Goal: Find specific page/section: Find specific page/section

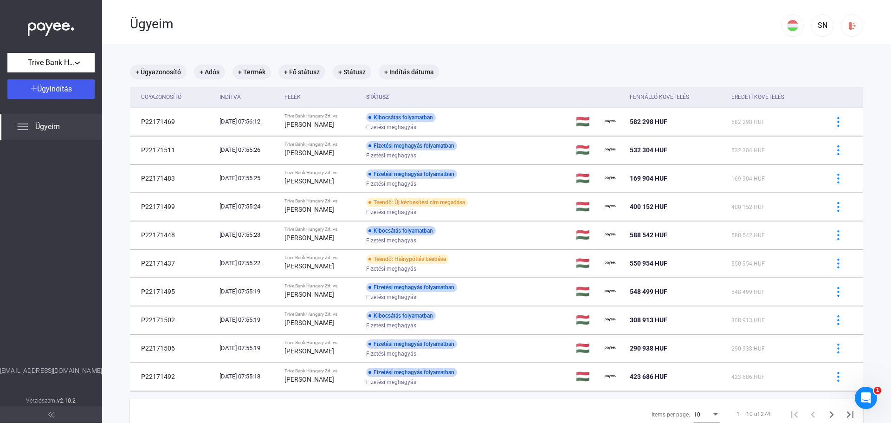
scroll to position [44, 0]
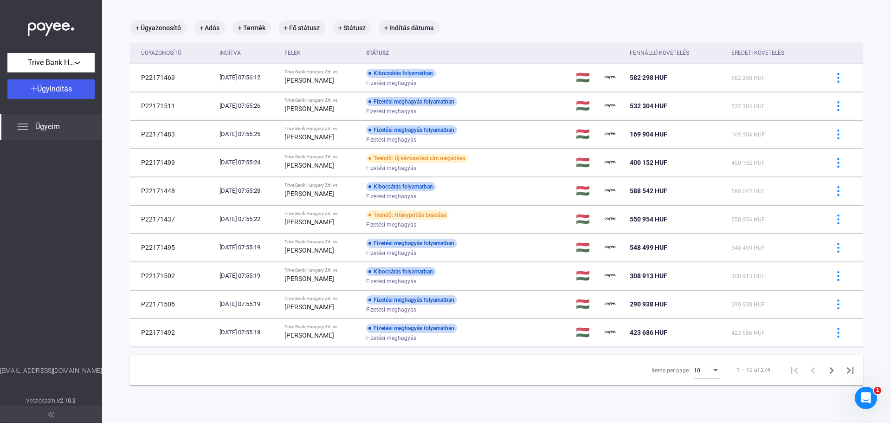
click at [706, 375] on mat-select "10" at bounding box center [707, 369] width 26 height 11
click at [699, 387] on span "25" at bounding box center [701, 387] width 26 height 11
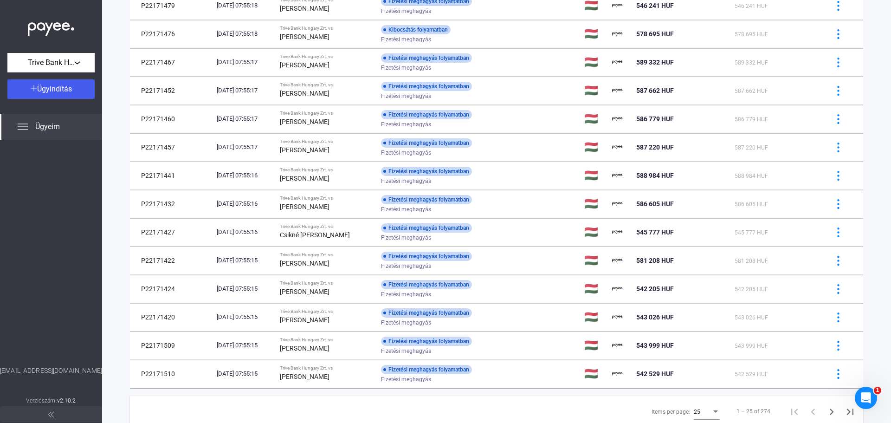
scroll to position [459, 0]
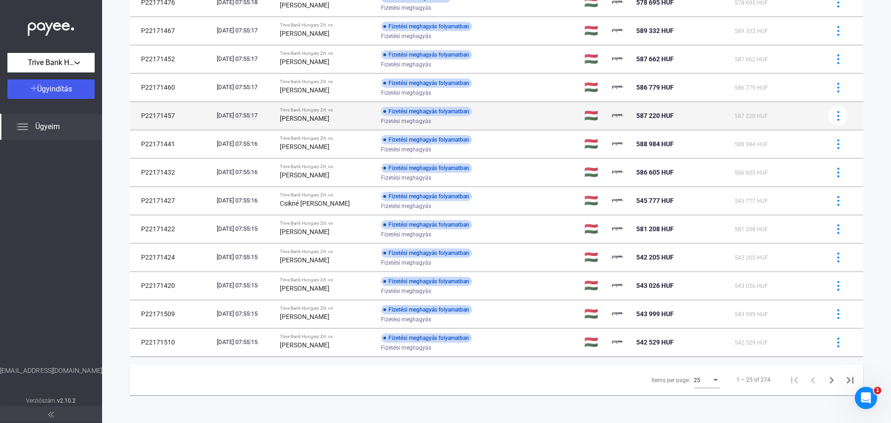
click at [529, 122] on div "Fizetési meghagyás" at bounding box center [455, 121] width 148 height 7
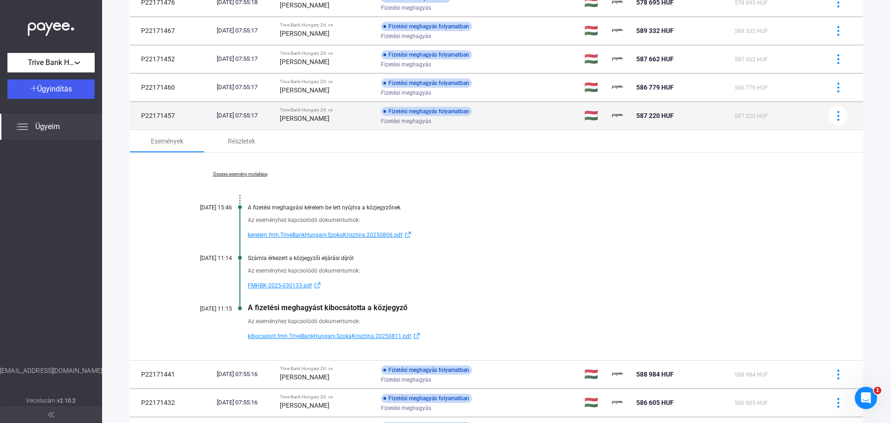
click at [524, 123] on div "Fizetési meghagyás" at bounding box center [455, 121] width 148 height 7
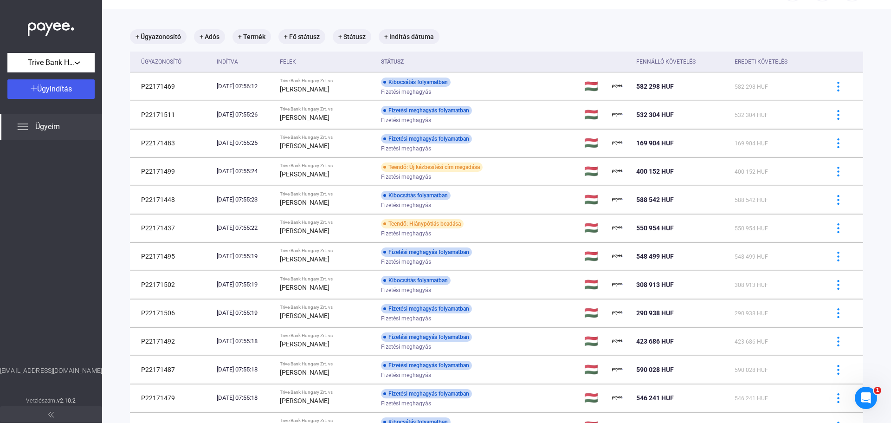
scroll to position [30, 0]
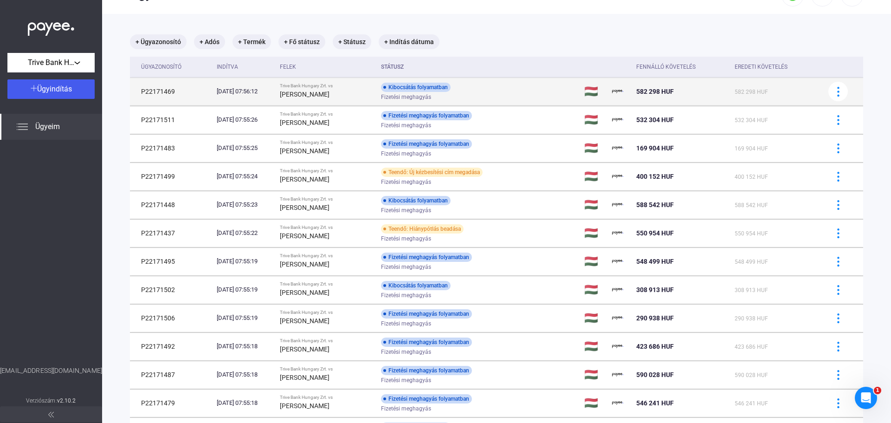
click at [529, 94] on div "Fizetési meghagyás" at bounding box center [455, 97] width 148 height 7
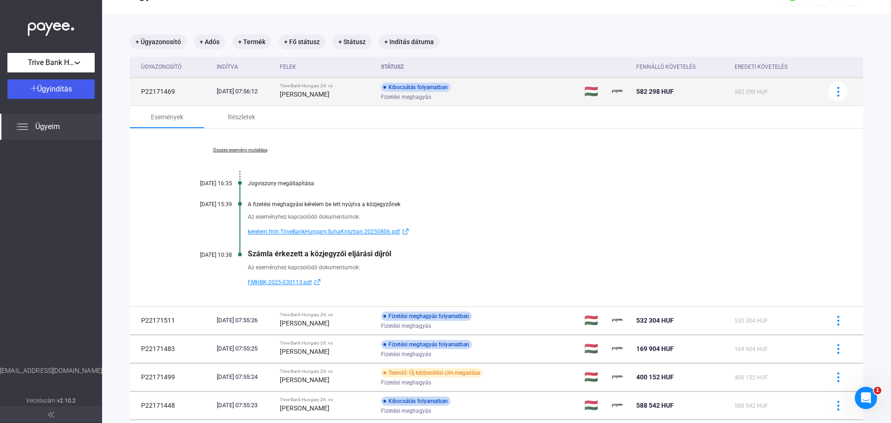
click at [529, 94] on div "Fizetési meghagyás" at bounding box center [455, 97] width 148 height 7
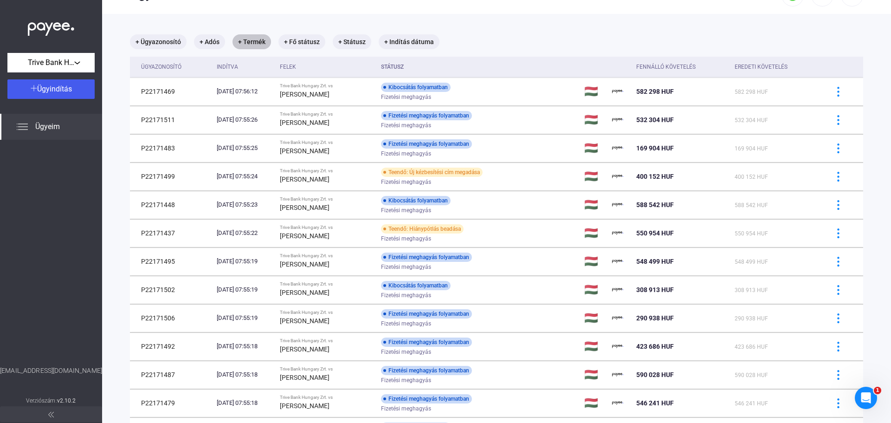
click at [262, 41] on mat-chip "+ Termék" at bounding box center [252, 41] width 39 height 15
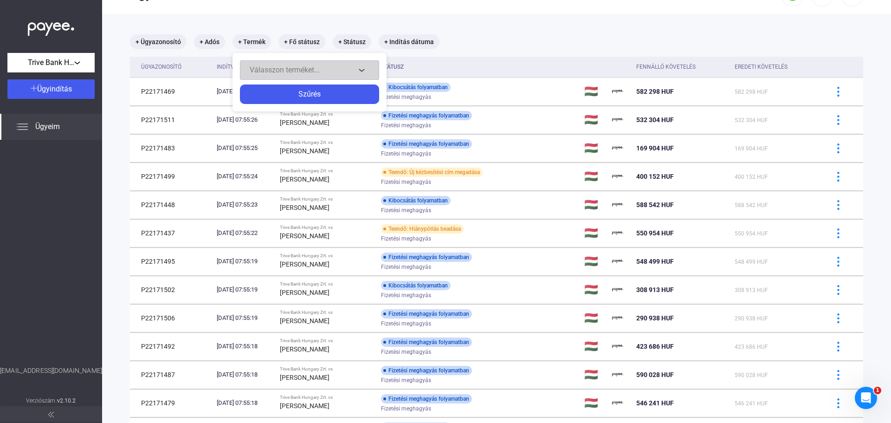
click at [301, 70] on span "Válasszon terméket..." at bounding box center [285, 69] width 70 height 9
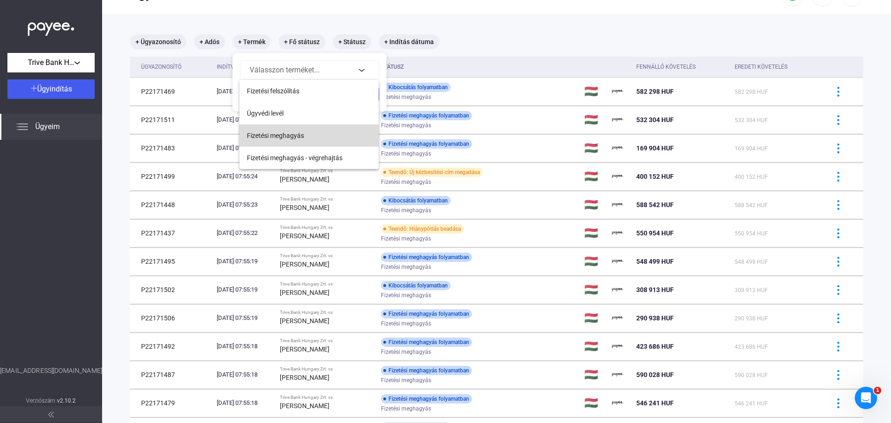
click at [287, 133] on span "Fizetési meghagyás" at bounding box center [275, 135] width 57 height 11
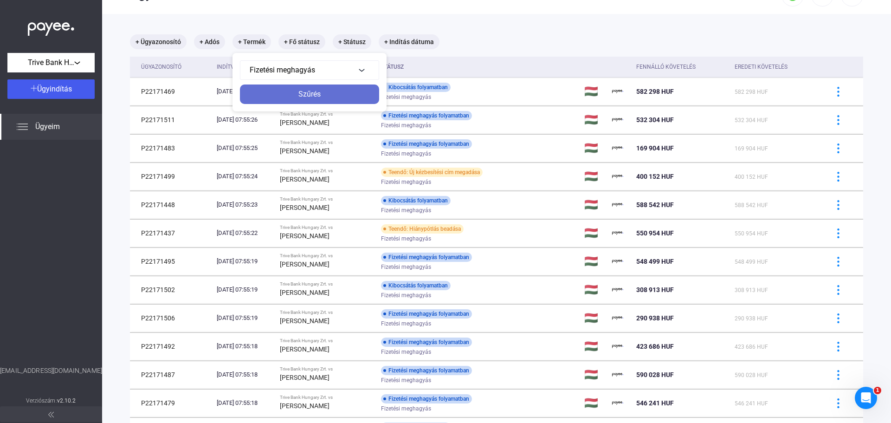
click at [318, 92] on div "Szűrés" at bounding box center [310, 94] width 134 height 11
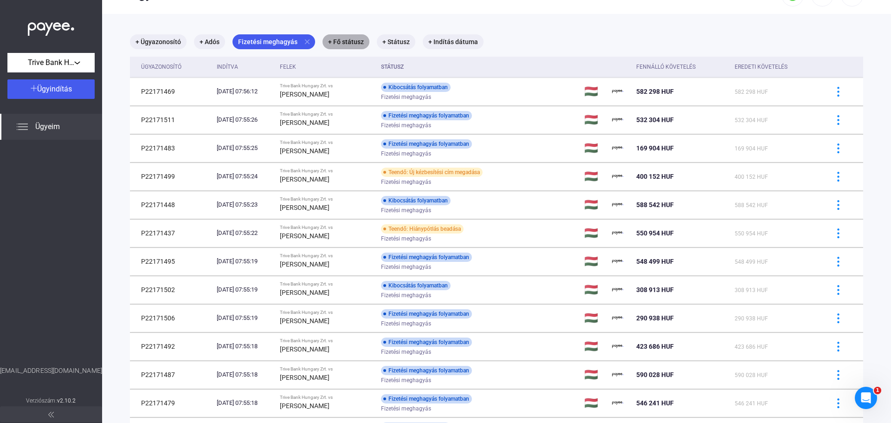
click at [349, 41] on mat-chip "+ Fő státusz" at bounding box center [346, 41] width 47 height 15
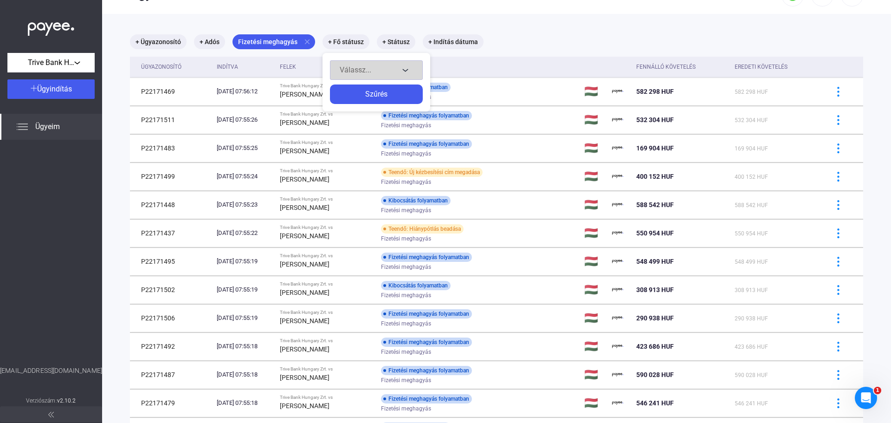
click at [370, 71] on div "Válassz..." at bounding box center [369, 70] width 59 height 11
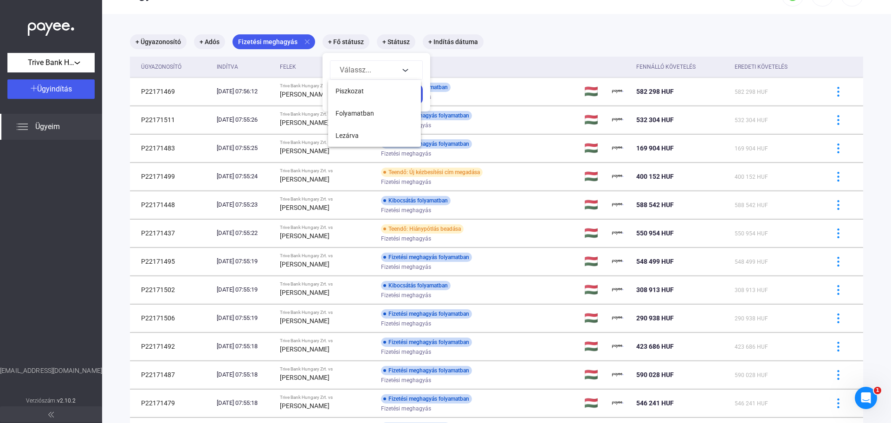
click at [357, 112] on span "Folyamatban" at bounding box center [355, 113] width 39 height 11
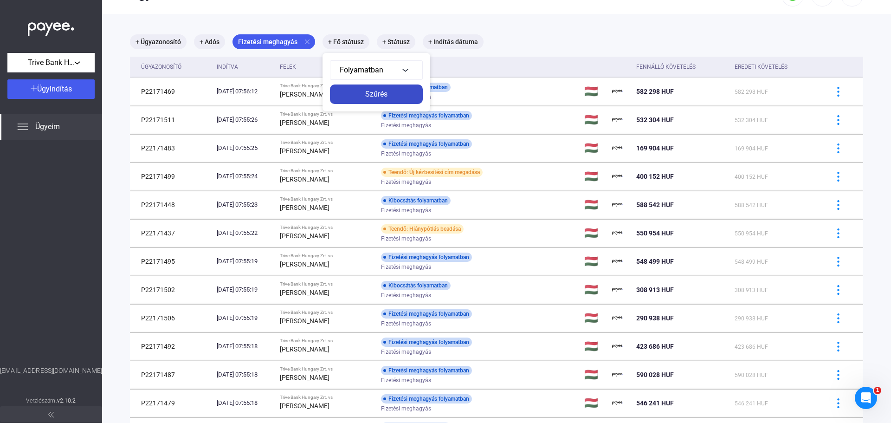
click at [391, 95] on div "Szűrés" at bounding box center [376, 94] width 87 height 11
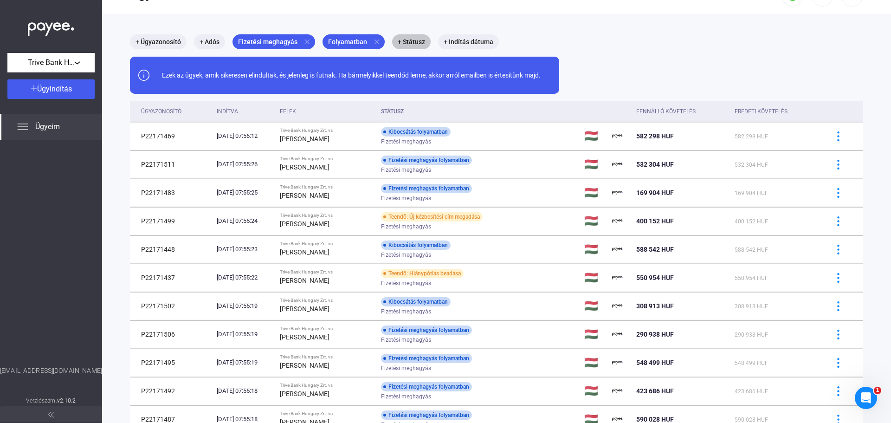
click at [424, 39] on mat-chip "+ Státusz" at bounding box center [411, 41] width 39 height 15
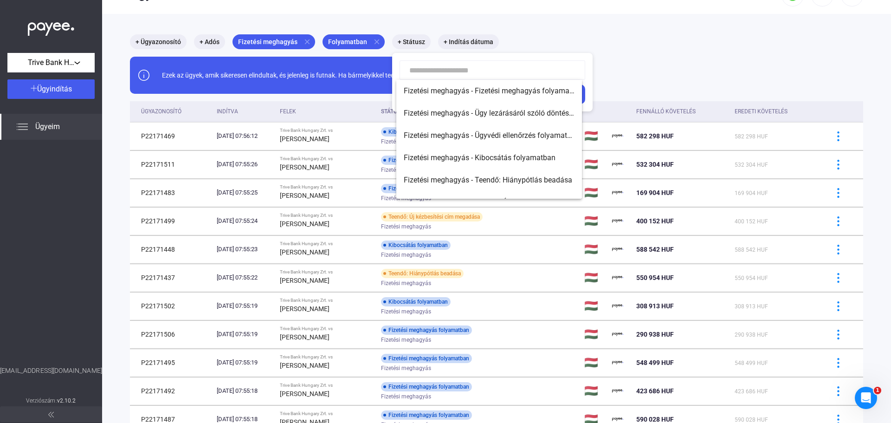
click at [414, 39] on div at bounding box center [445, 211] width 891 height 423
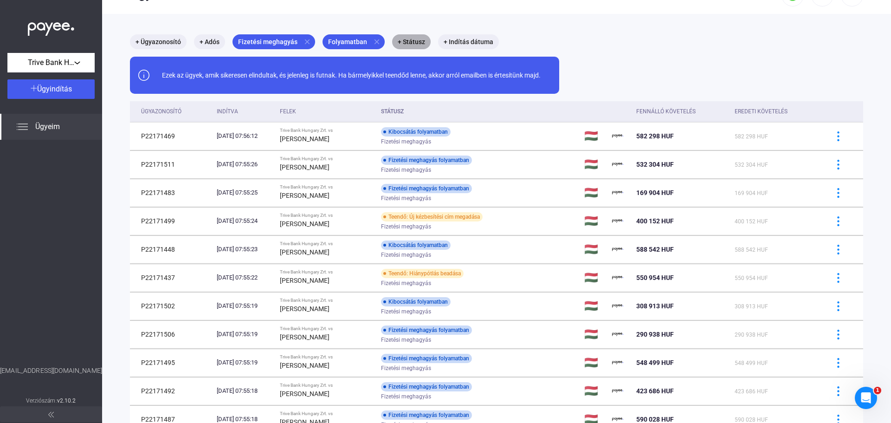
click at [415, 39] on mat-chip "+ Státusz" at bounding box center [411, 41] width 39 height 15
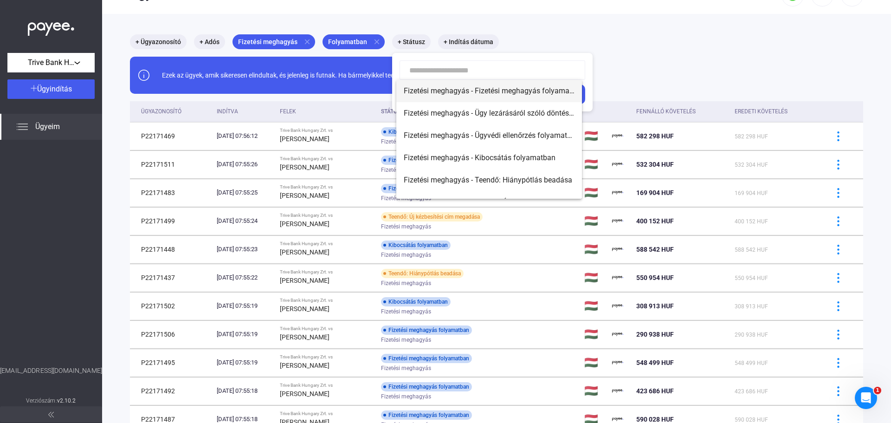
click at [467, 89] on span "Fizetési meghagyás - Fizetési meghagyás folyamatban" at bounding box center [489, 90] width 171 height 11
type input "**********"
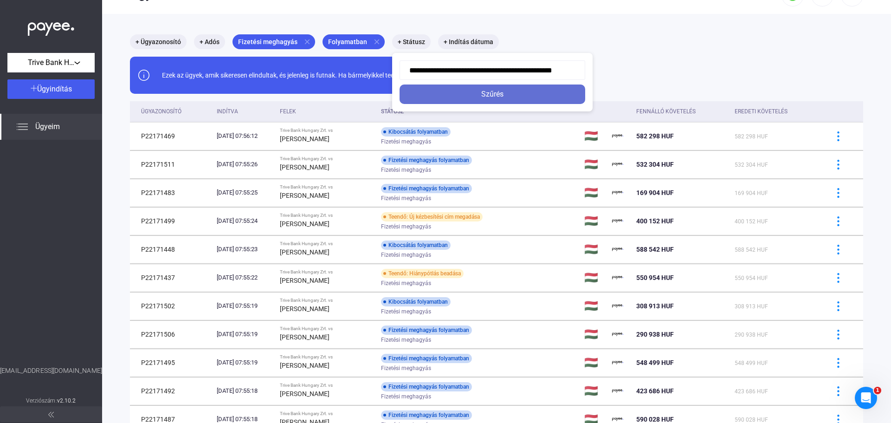
click at [495, 98] on div "Szűrés" at bounding box center [493, 94] width 180 height 11
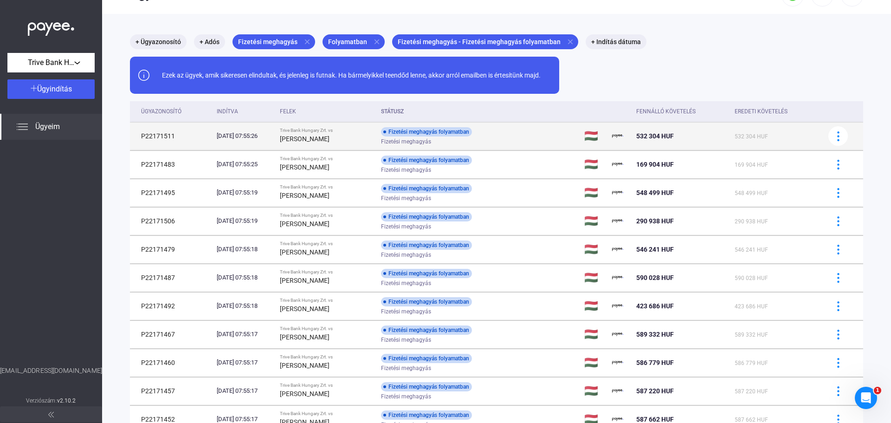
click at [529, 142] on div "Fizetési meghagyás" at bounding box center [455, 141] width 148 height 7
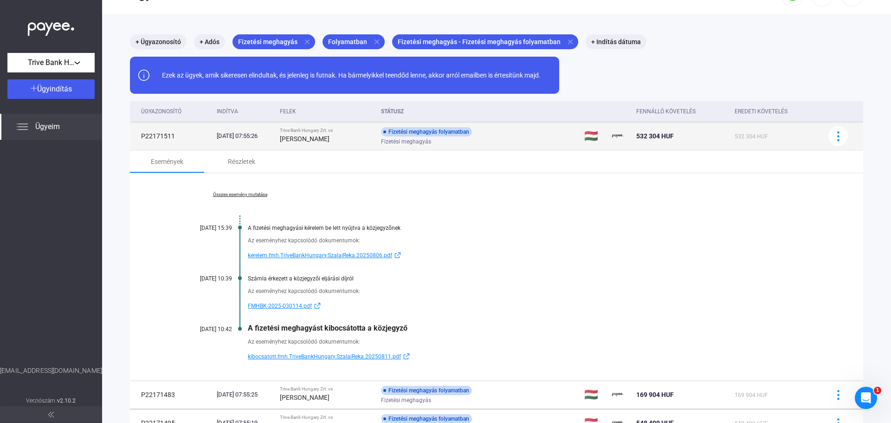
click at [529, 142] on div "Fizetési meghagyás" at bounding box center [455, 141] width 148 height 7
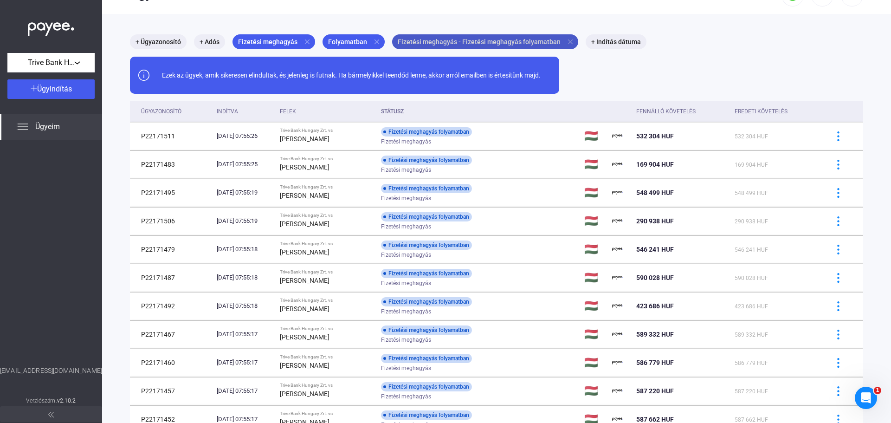
click at [505, 41] on mat-chip "Fizetési meghagyás - Fizetési meghagyás folyamatban close" at bounding box center [485, 41] width 186 height 15
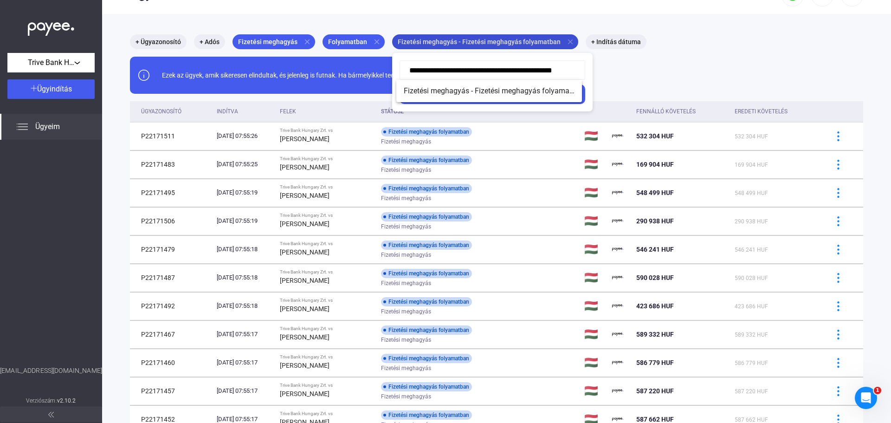
scroll to position [0, 30]
click at [633, 92] on div at bounding box center [445, 211] width 891 height 423
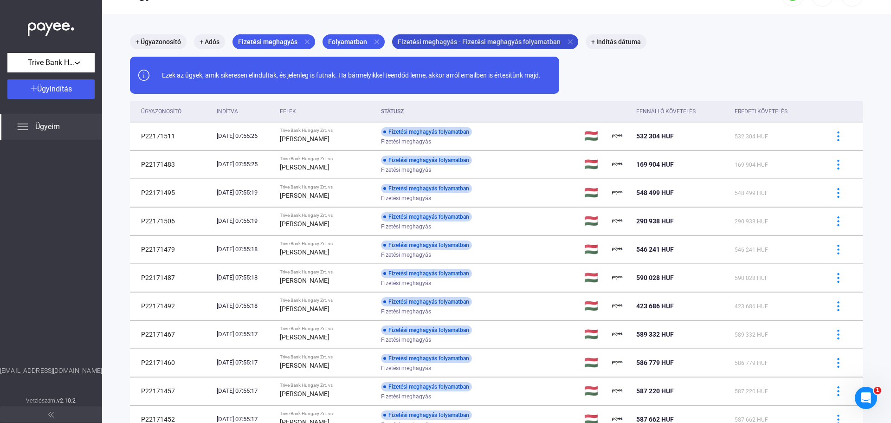
click at [566, 42] on mat-icon "close" at bounding box center [570, 42] width 8 height 8
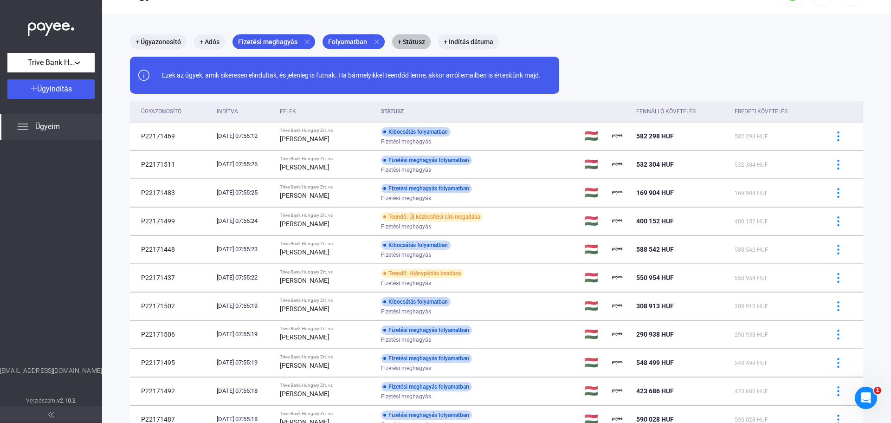
click at [407, 41] on mat-chip "+ Státusz" at bounding box center [411, 41] width 39 height 15
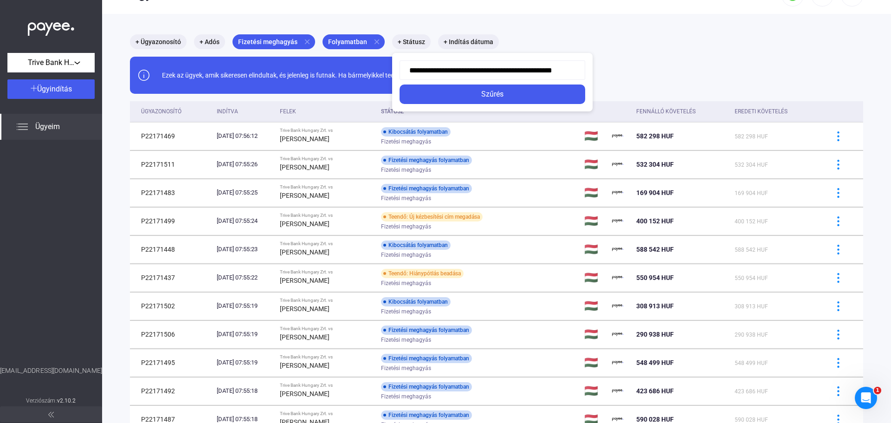
click at [353, 41] on div at bounding box center [445, 211] width 891 height 423
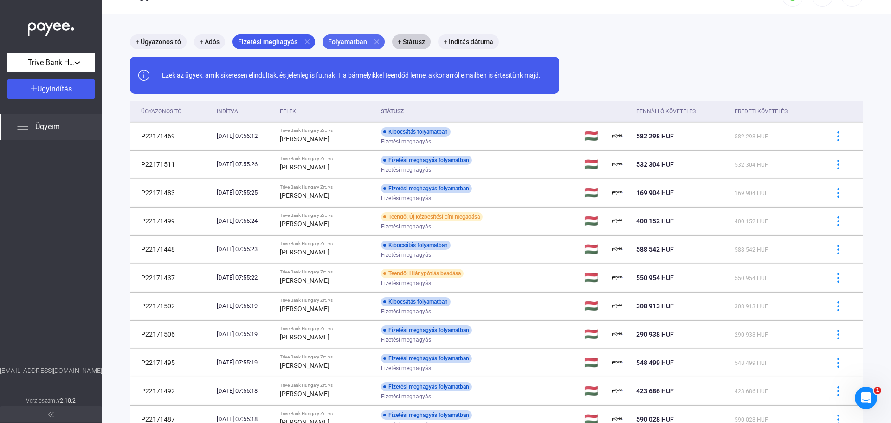
click at [377, 39] on mat-icon "close" at bounding box center [377, 42] width 8 height 8
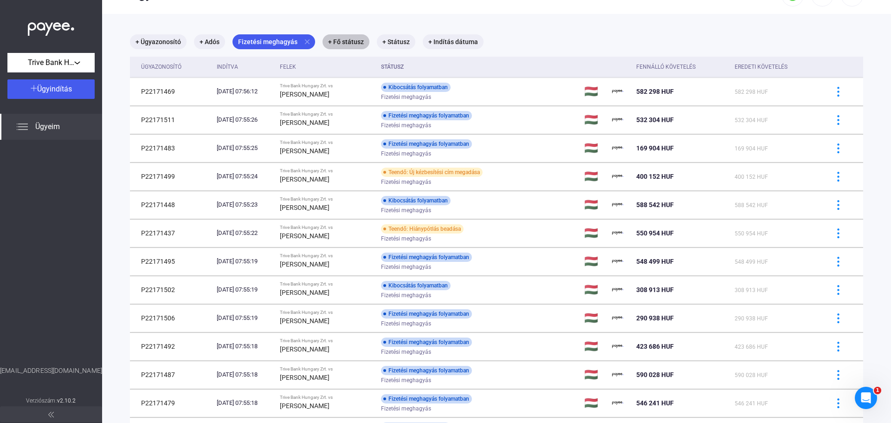
click at [350, 42] on mat-chip "+ Fő státusz" at bounding box center [346, 41] width 47 height 15
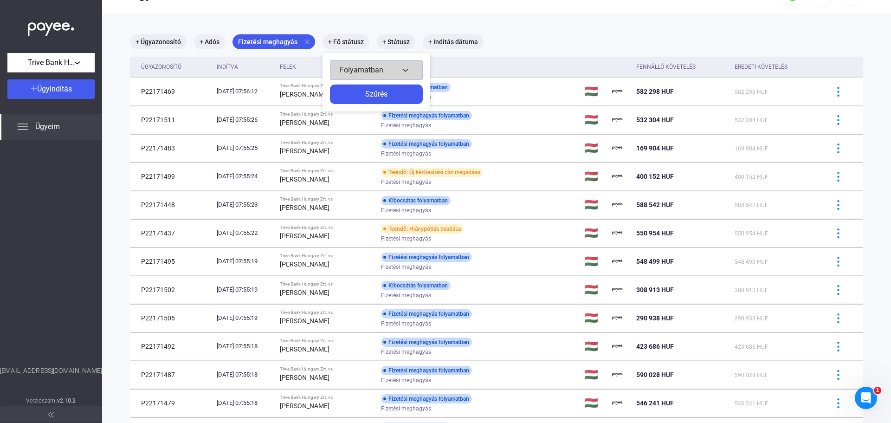
click at [370, 70] on span "Folyamatban" at bounding box center [362, 69] width 44 height 9
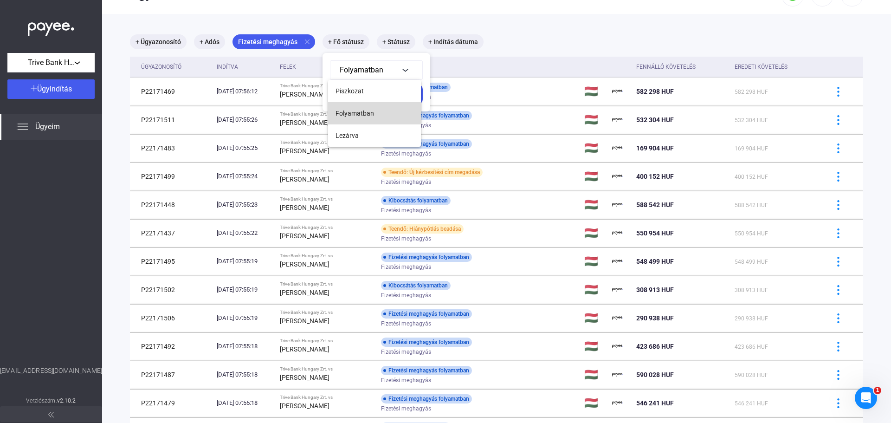
click at [366, 110] on span "Folyamatban" at bounding box center [355, 113] width 39 height 11
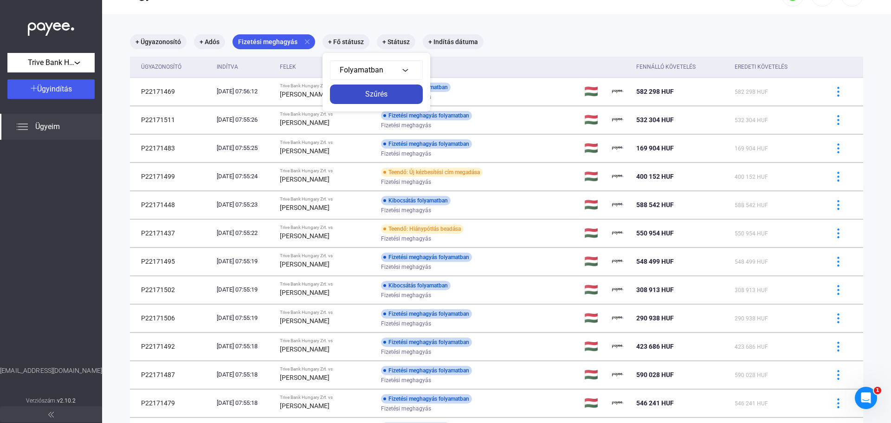
click at [385, 95] on div "Szűrés" at bounding box center [376, 94] width 87 height 11
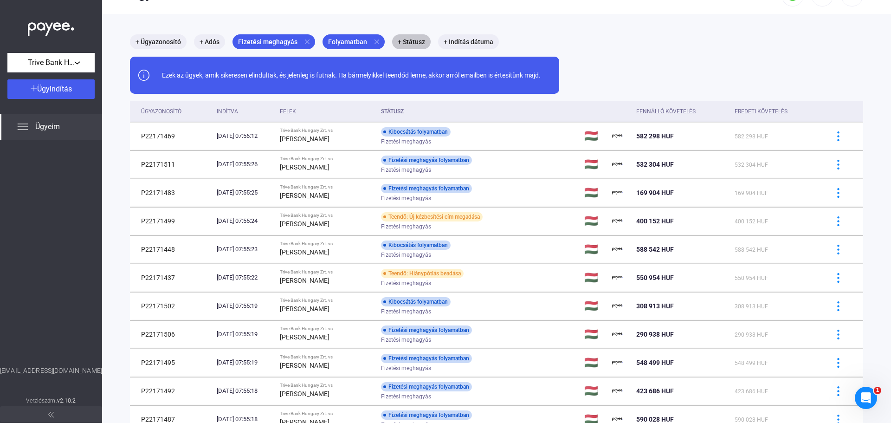
click at [416, 42] on mat-chip "+ Státusz" at bounding box center [411, 41] width 39 height 15
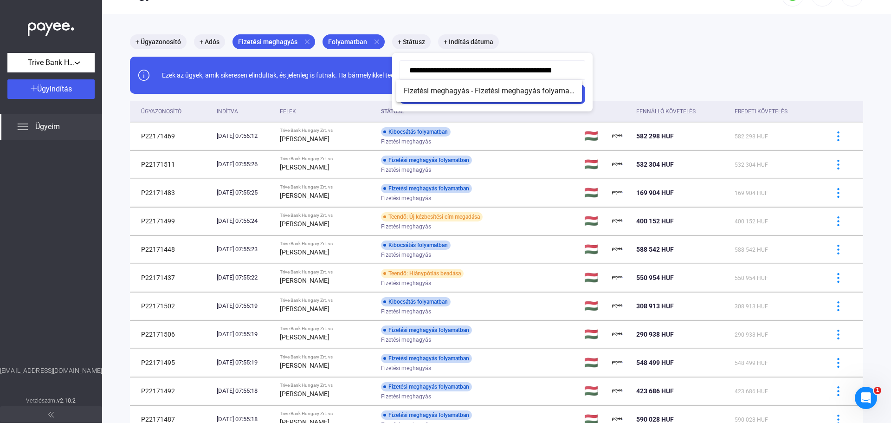
scroll to position [0, 30]
click at [652, 39] on div at bounding box center [445, 211] width 891 height 423
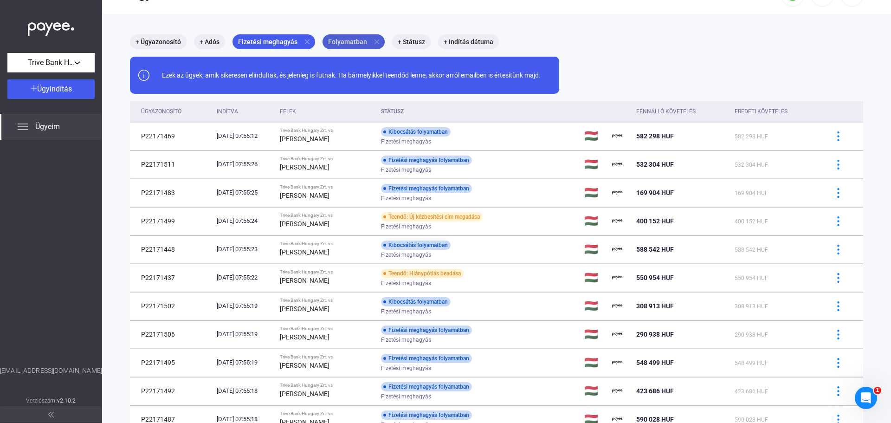
click at [374, 40] on mat-icon "close" at bounding box center [377, 42] width 8 height 8
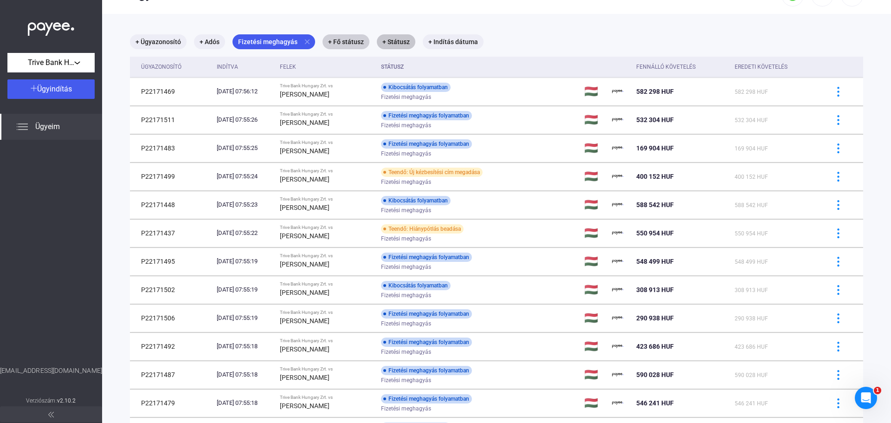
click at [400, 40] on mat-chip "+ Státusz" at bounding box center [396, 41] width 39 height 15
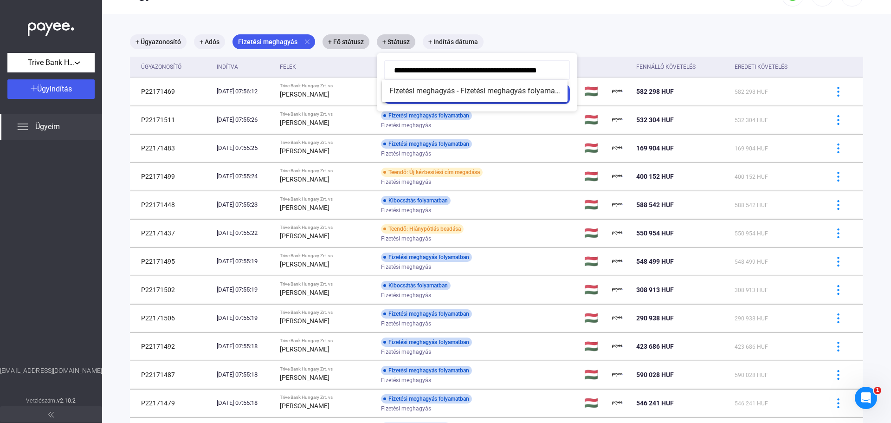
scroll to position [0, 30]
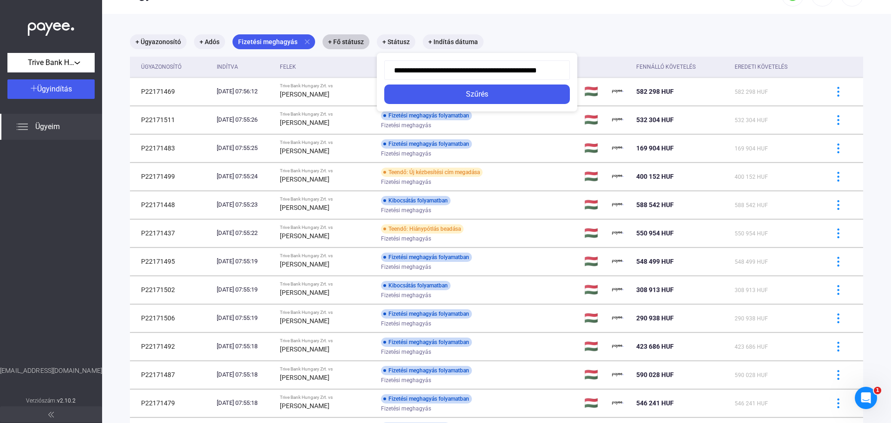
click at [618, 30] on div at bounding box center [445, 211] width 891 height 423
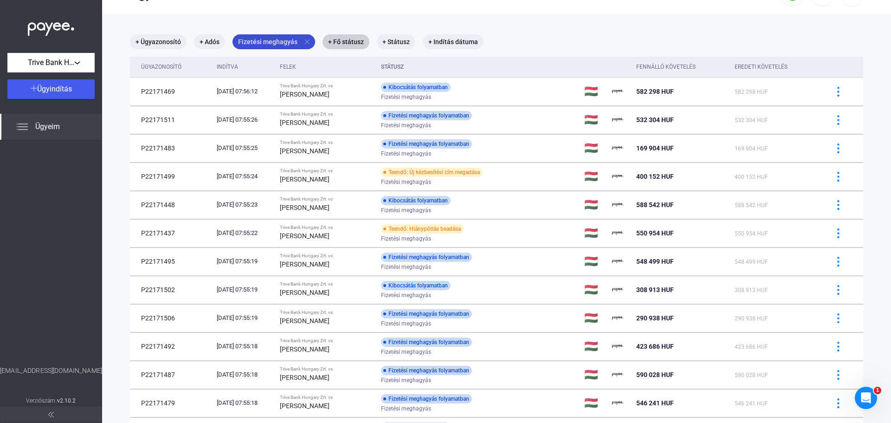
click at [305, 41] on mat-icon "close" at bounding box center [307, 42] width 8 height 8
click at [256, 41] on mat-chip "+ Termék" at bounding box center [252, 41] width 39 height 15
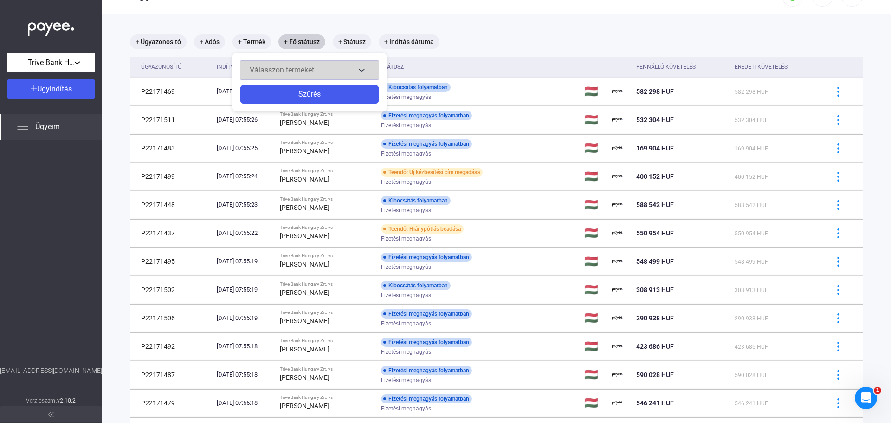
click at [309, 68] on span "Válasszon terméket..." at bounding box center [285, 69] width 70 height 9
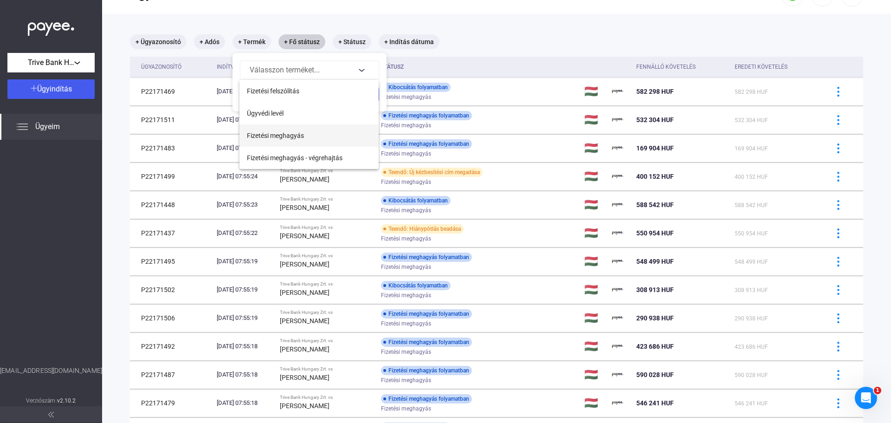
click at [283, 136] on span "Fizetési meghagyás" at bounding box center [275, 135] width 57 height 11
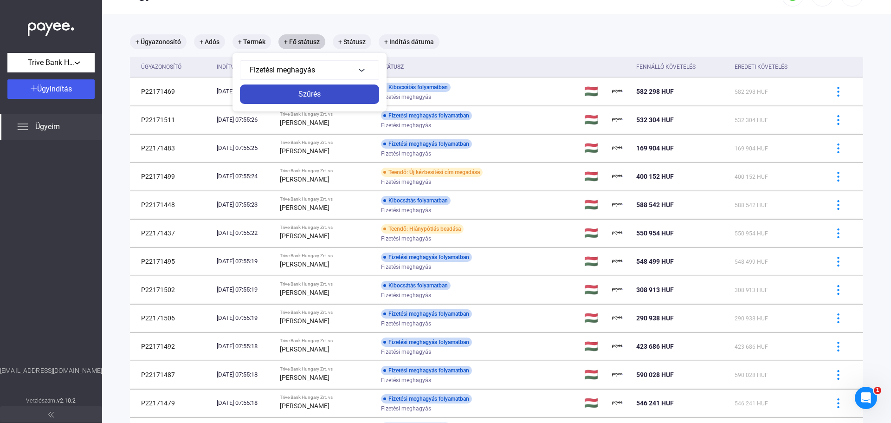
click at [317, 97] on div "Szűrés" at bounding box center [310, 94] width 134 height 11
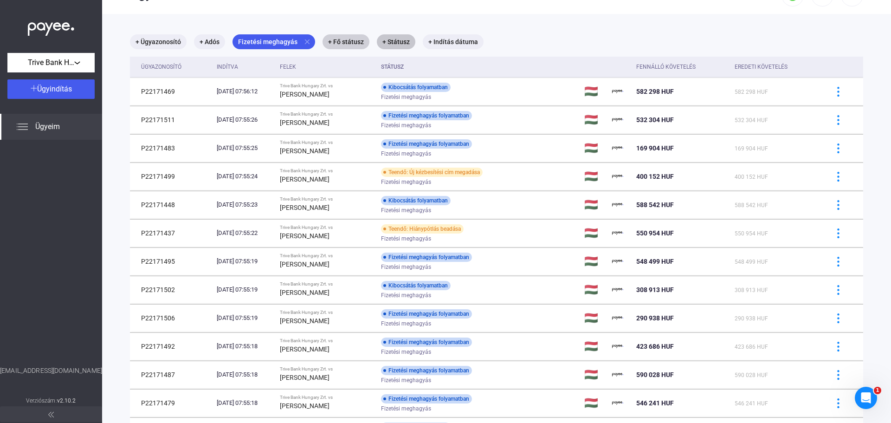
click at [391, 39] on mat-chip "+ Státusz" at bounding box center [396, 41] width 39 height 15
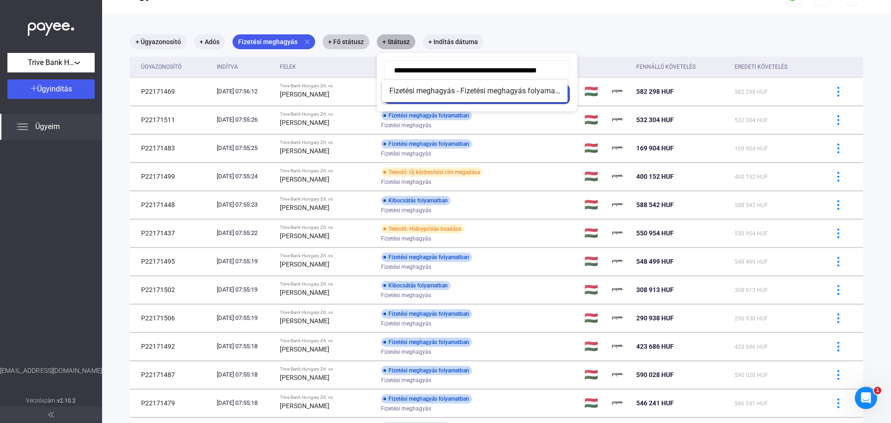
scroll to position [0, 30]
click at [489, 70] on input "**********" at bounding box center [477, 69] width 186 height 19
click at [351, 39] on div at bounding box center [445, 211] width 891 height 423
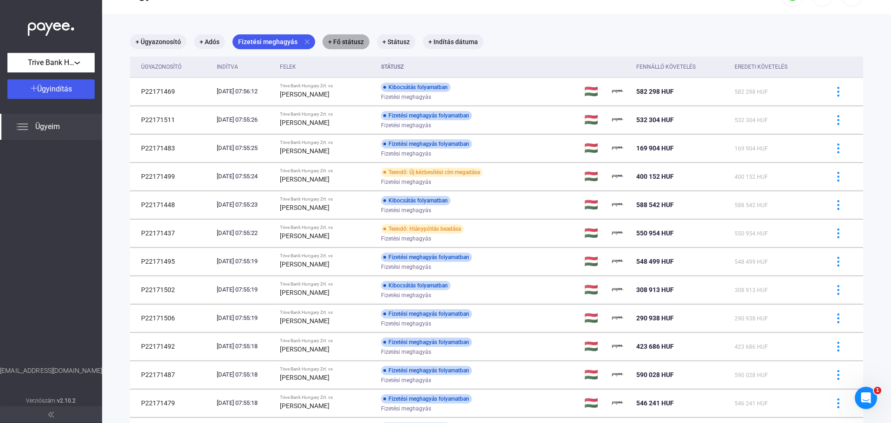
click at [350, 39] on mat-chip "+ Fő státusz" at bounding box center [346, 41] width 47 height 15
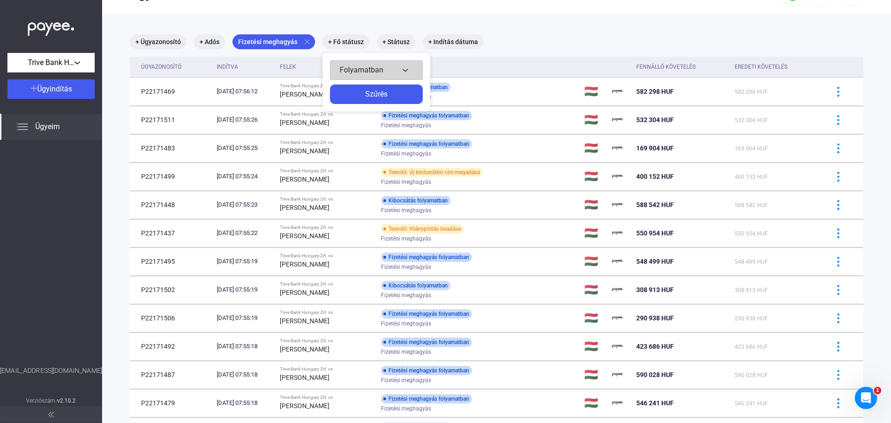
click at [395, 67] on div "Folyamatban" at bounding box center [369, 70] width 59 height 11
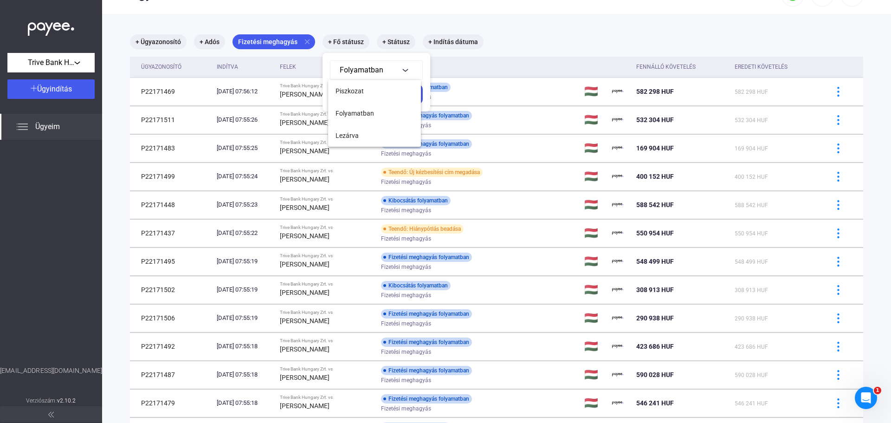
click at [356, 112] on span "Folyamatban" at bounding box center [355, 113] width 39 height 11
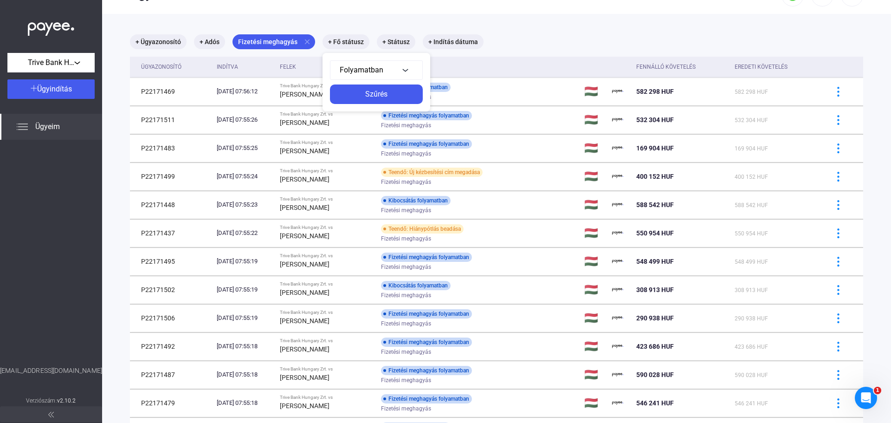
click at [384, 102] on button "Szűrés" at bounding box center [376, 93] width 93 height 19
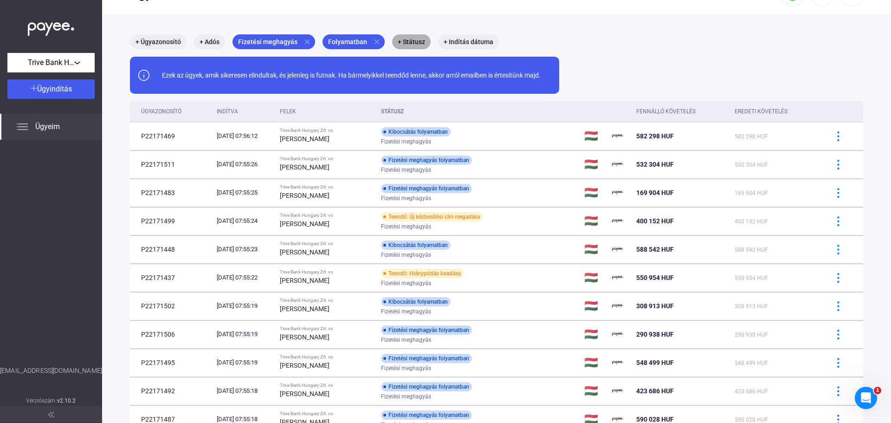
click at [411, 41] on mat-chip "+ Státusz" at bounding box center [411, 41] width 39 height 15
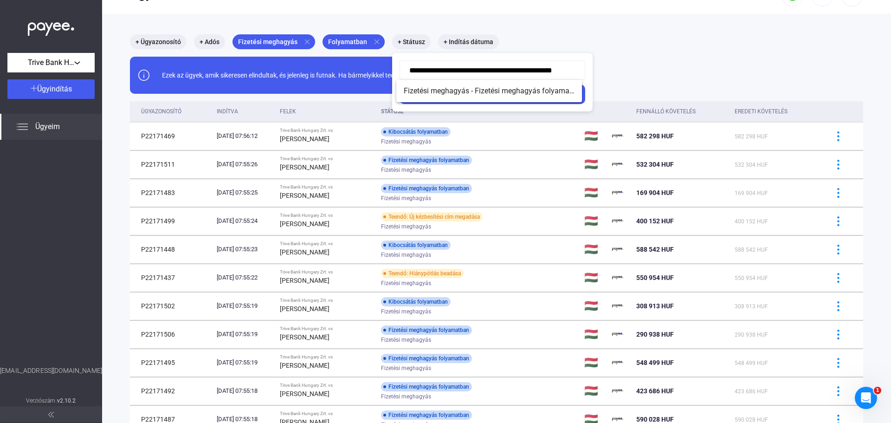
click at [463, 67] on input "**********" at bounding box center [493, 69] width 186 height 19
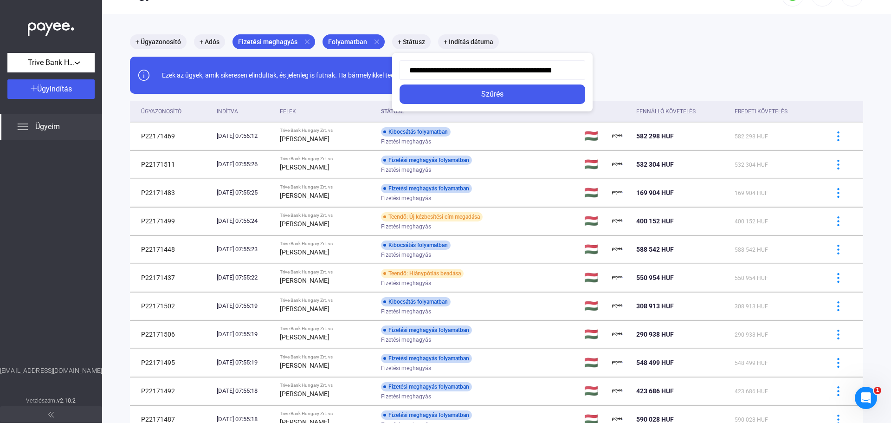
click at [45, 125] on div at bounding box center [445, 211] width 891 height 423
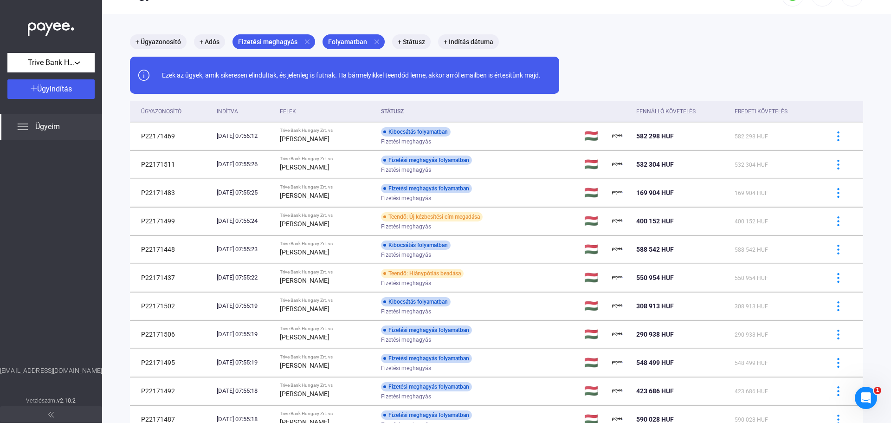
click at [45, 125] on span "Ügyeim" at bounding box center [47, 126] width 25 height 11
click at [53, 29] on img at bounding box center [51, 26] width 46 height 19
click at [304, 39] on mat-chip "Fizetési meghagyás close" at bounding box center [274, 41] width 83 height 15
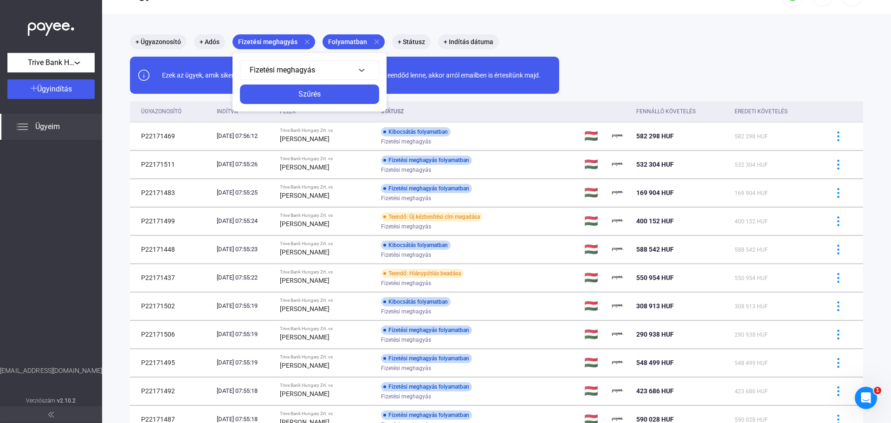
click at [303, 41] on div at bounding box center [445, 211] width 891 height 423
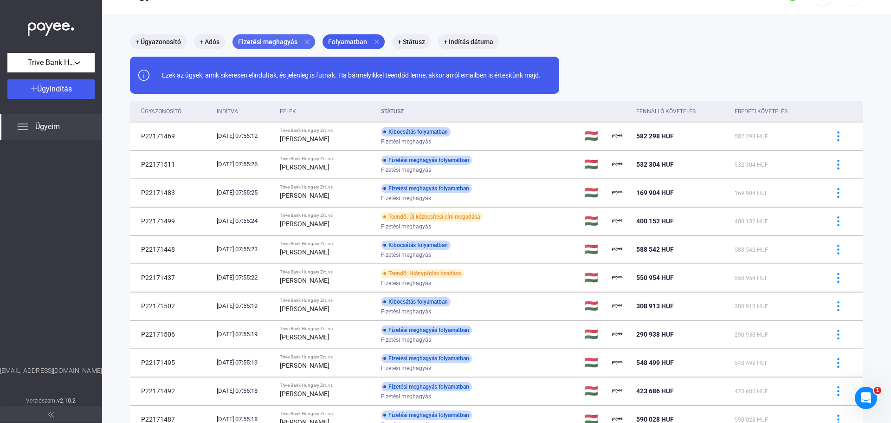
click at [303, 41] on mat-icon "close" at bounding box center [307, 42] width 8 height 8
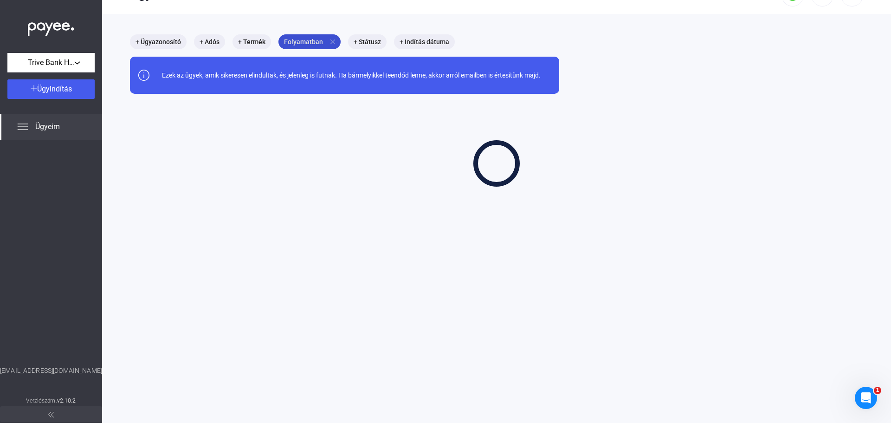
click at [329, 39] on mat-icon "close" at bounding box center [333, 42] width 8 height 8
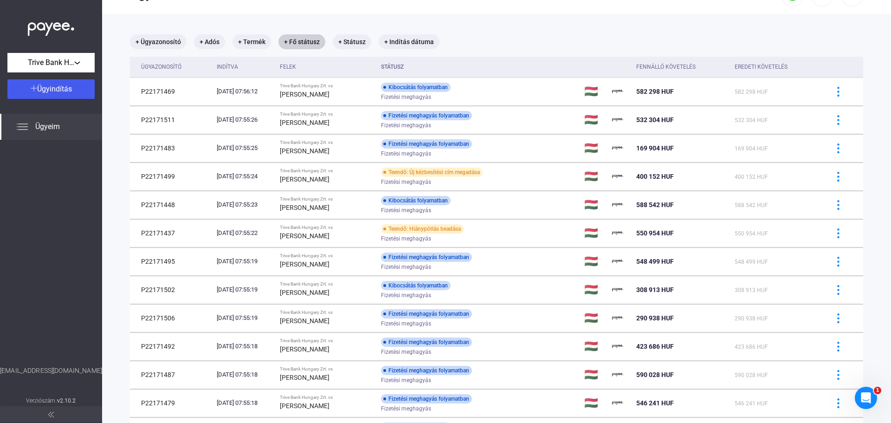
click at [30, 125] on div "Ügyeim" at bounding box center [51, 127] width 102 height 26
click at [82, 63] on div "Trive Bank Hungary Zrt." at bounding box center [51, 63] width 82 height 12
